Goal: Navigation & Orientation: Find specific page/section

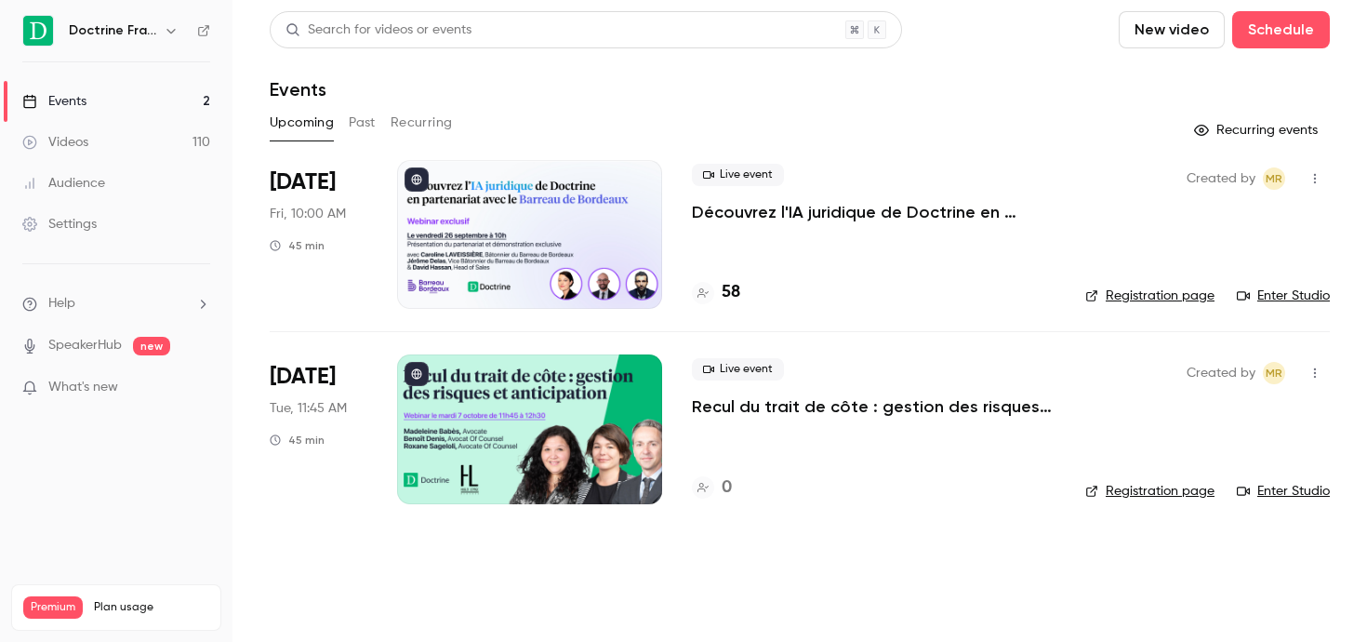
click at [169, 38] on button "button" at bounding box center [171, 31] width 22 height 22
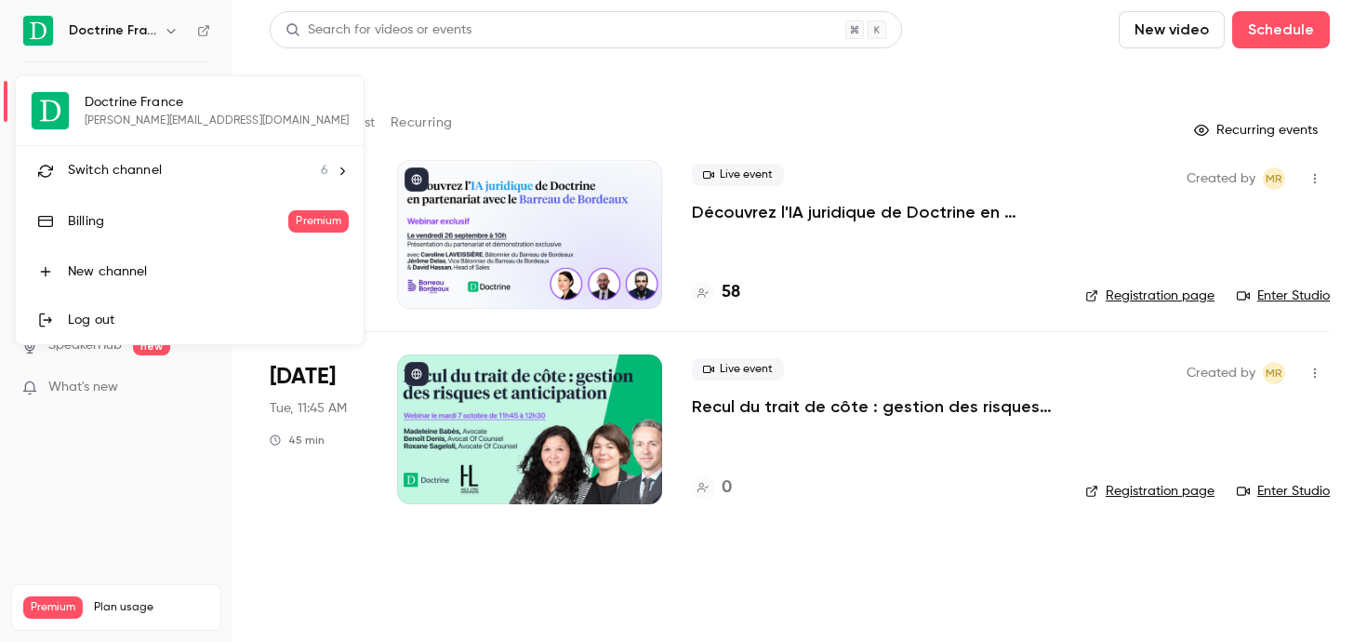
click at [124, 182] on li "Switch channel 6" at bounding box center [190, 170] width 348 height 49
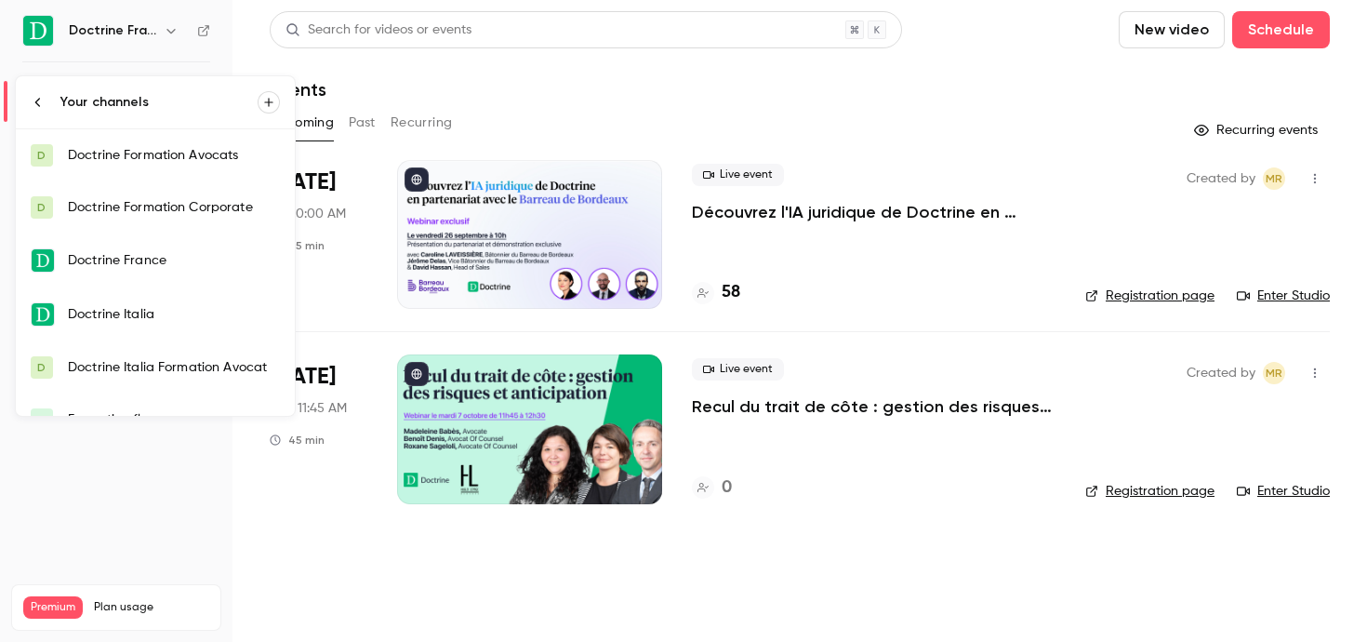
click at [178, 163] on div "Doctrine Formation Avocats" at bounding box center [174, 155] width 212 height 19
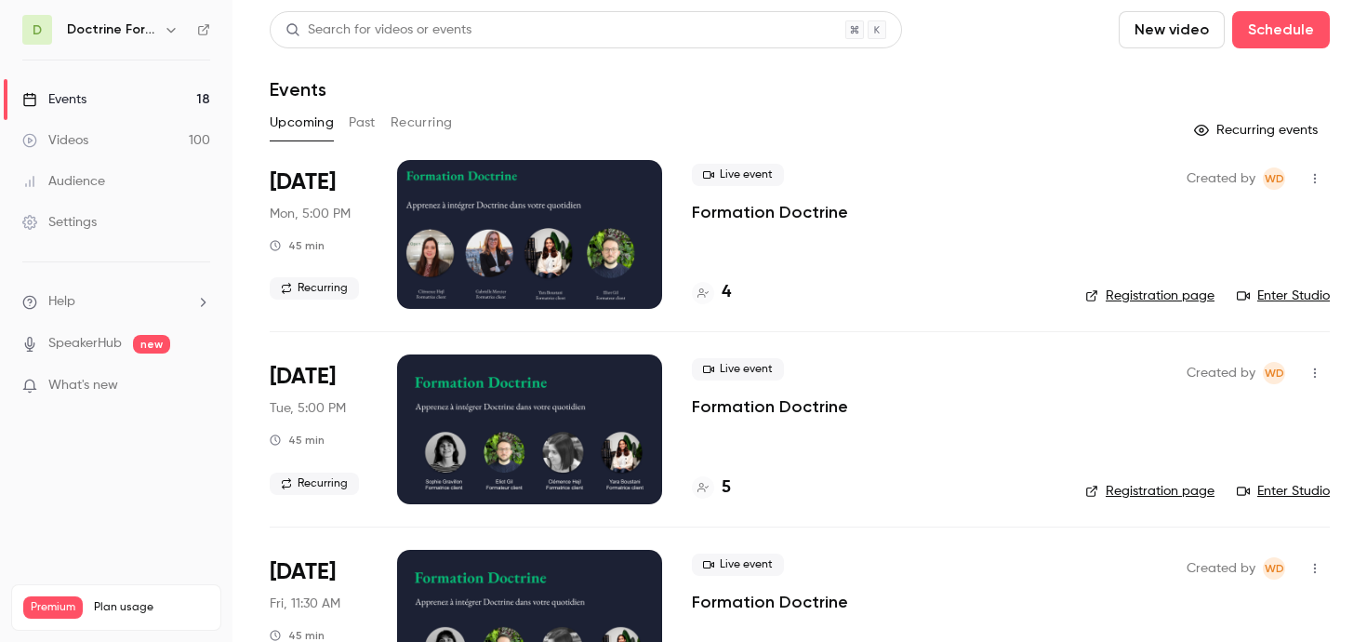
click at [175, 27] on icon "button" at bounding box center [171, 29] width 15 height 15
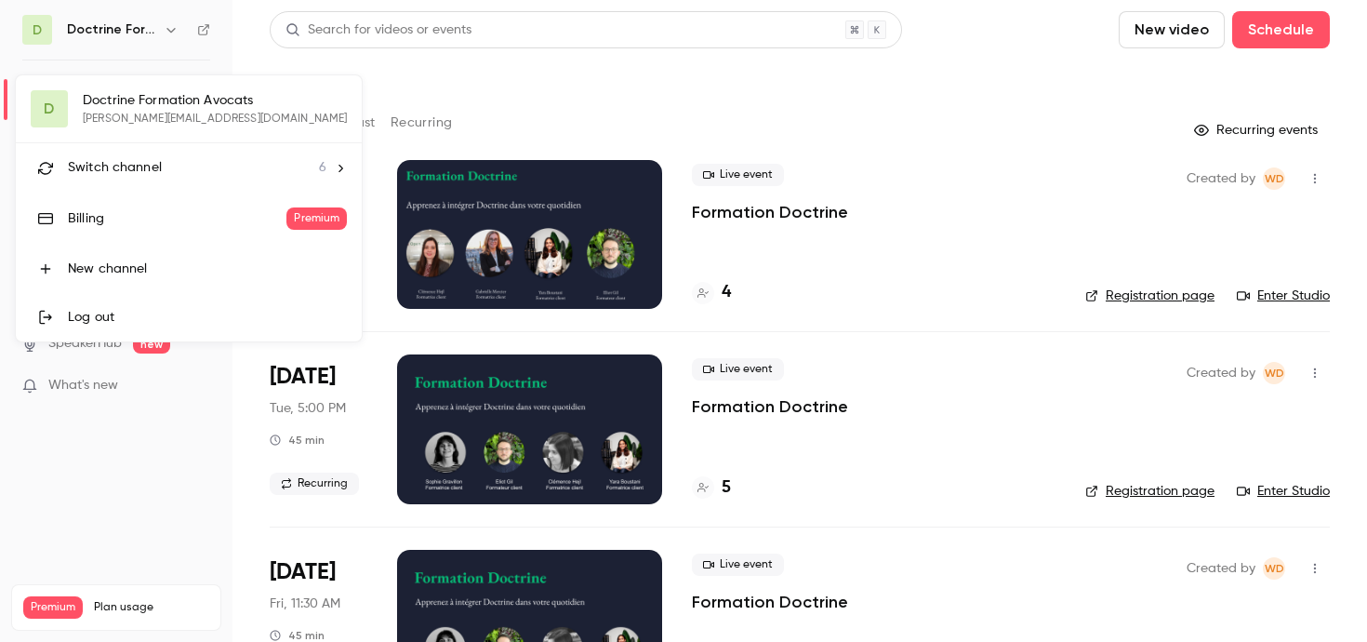
click at [170, 149] on li "Switch channel 6" at bounding box center [189, 167] width 346 height 49
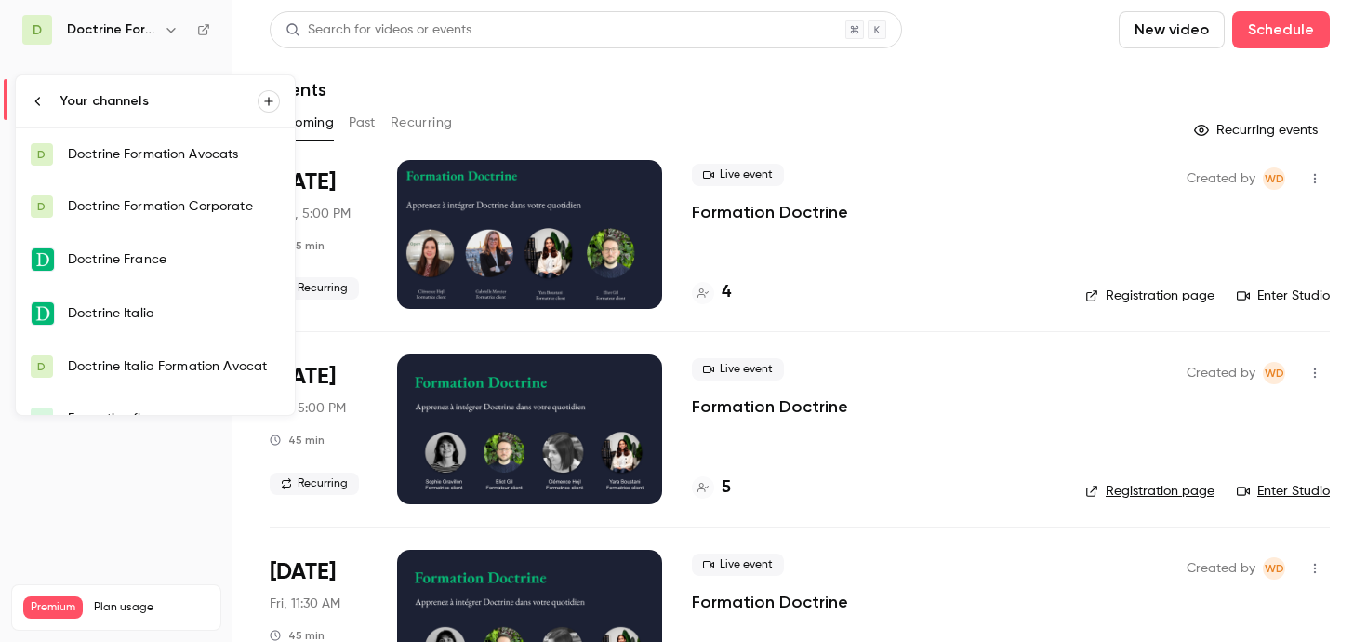
click at [185, 153] on div "Doctrine Formation Avocats" at bounding box center [174, 154] width 212 height 19
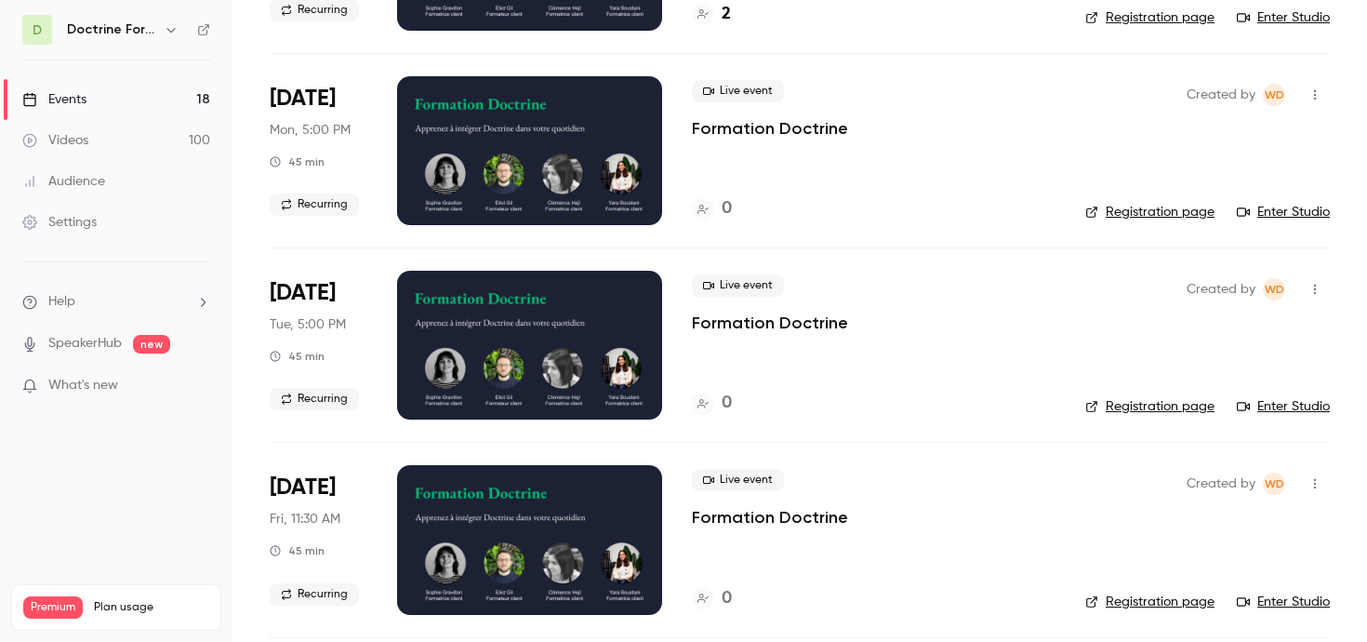
scroll to position [2418, 0]
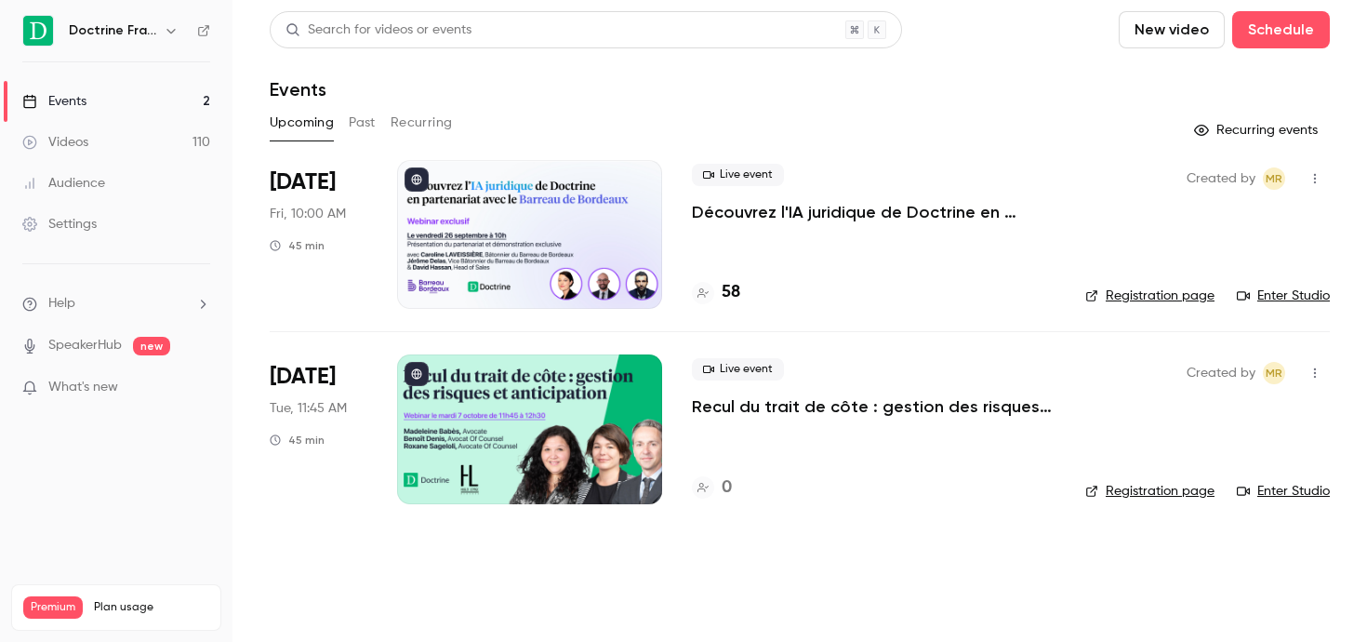
click at [173, 21] on button "button" at bounding box center [171, 31] width 22 height 22
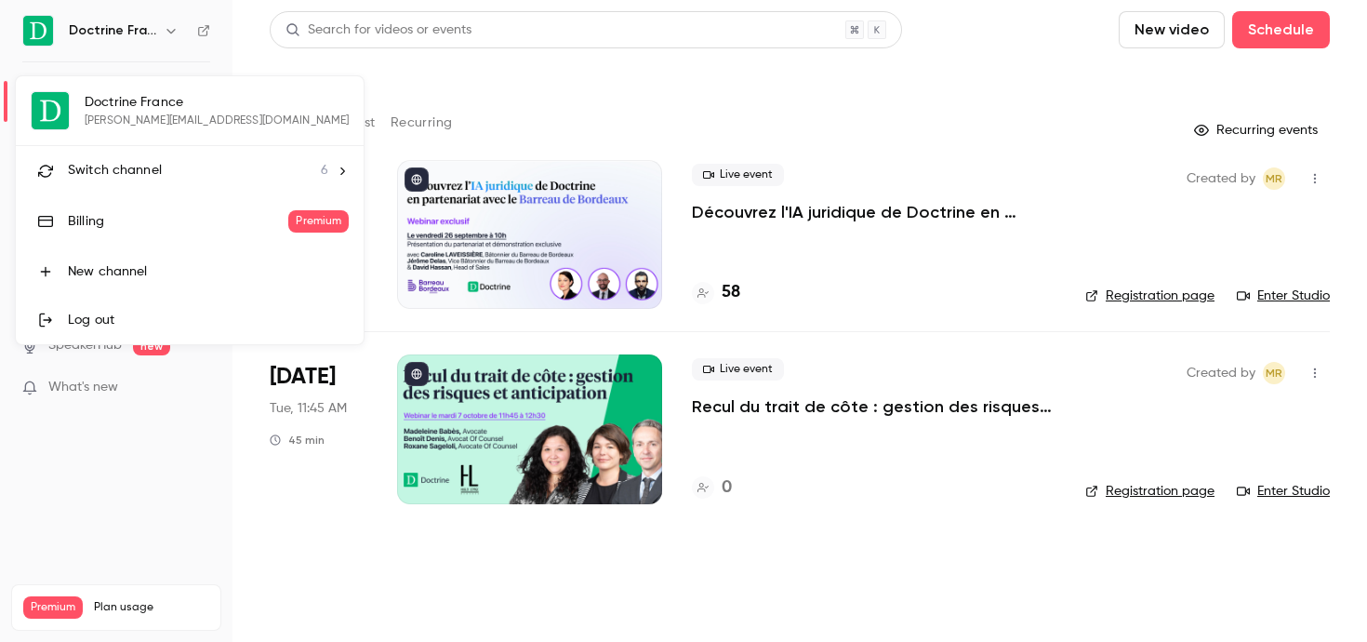
click at [126, 164] on span "Switch channel" at bounding box center [115, 171] width 94 height 20
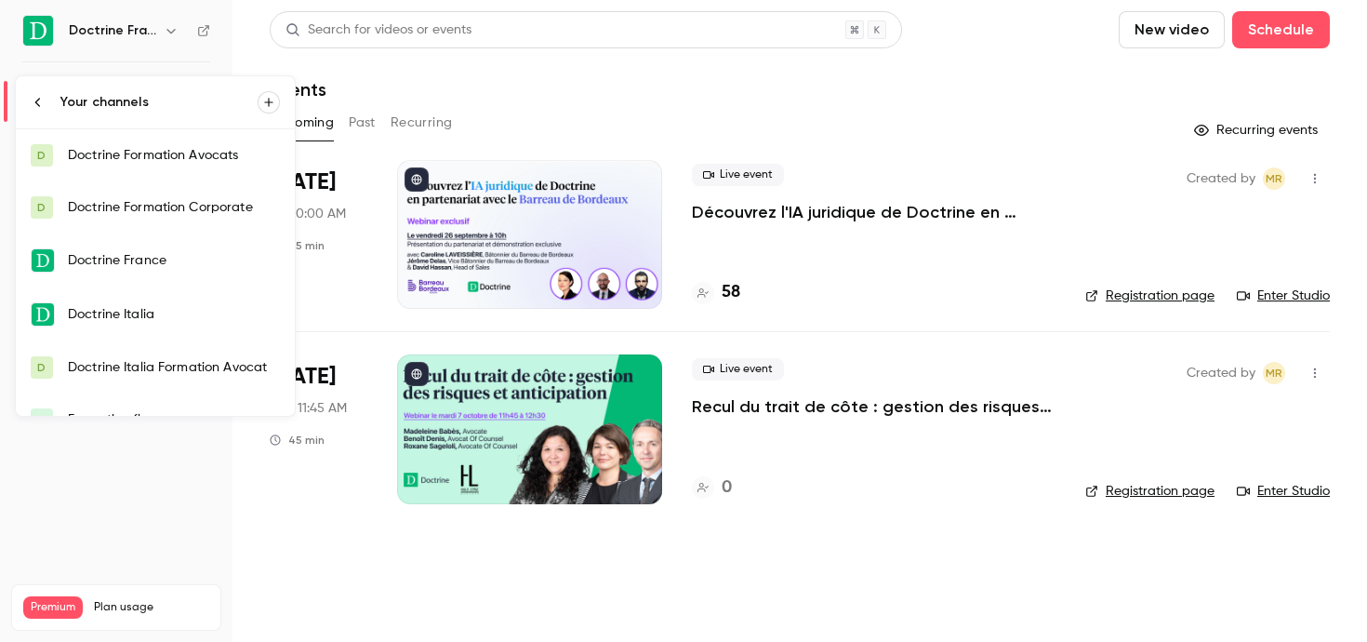
click at [151, 157] on div "Doctrine Formation Avocats" at bounding box center [174, 155] width 212 height 19
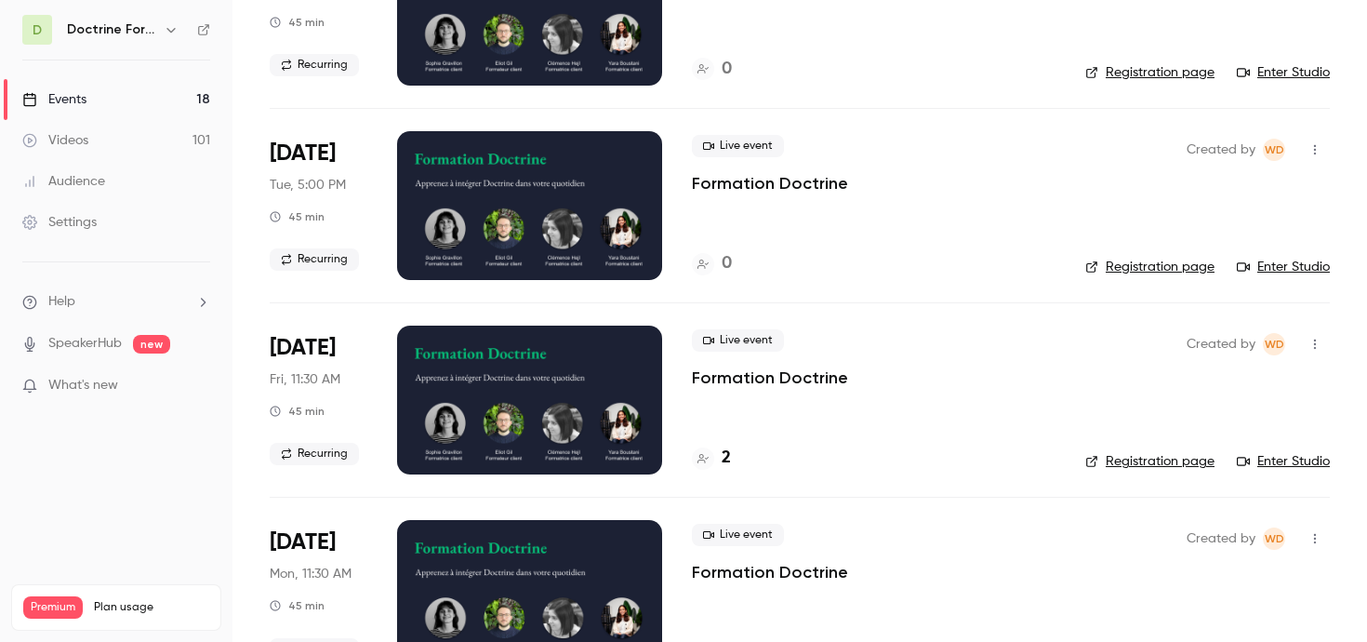
scroll to position [1951, 0]
